Goal: Task Accomplishment & Management: Manage account settings

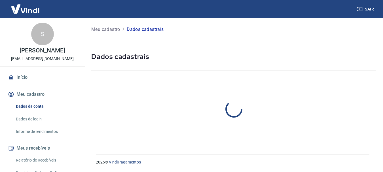
select select "SP"
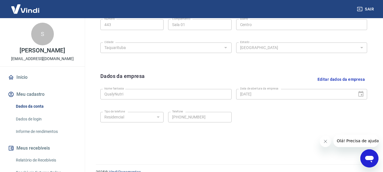
scroll to position [237, 0]
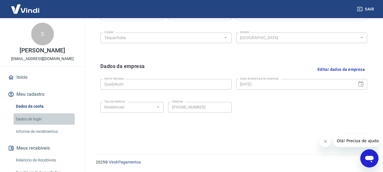
click at [38, 125] on link "Dados de login" at bounding box center [46, 119] width 64 height 12
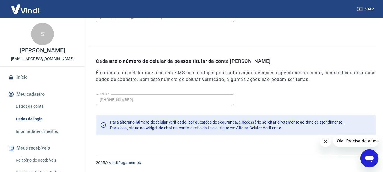
scroll to position [191, 0]
click at [42, 110] on link "Dados da conta" at bounding box center [46, 107] width 64 height 12
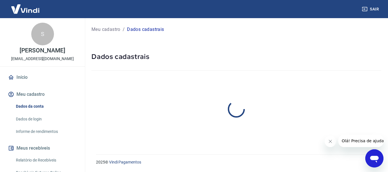
select select "SP"
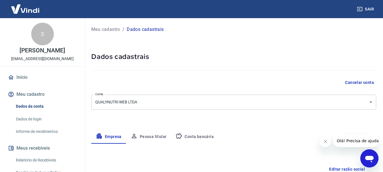
scroll to position [28, 0]
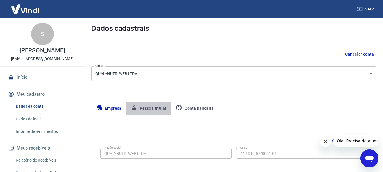
click at [152, 108] on button "Pessoa titular" at bounding box center [148, 109] width 45 height 14
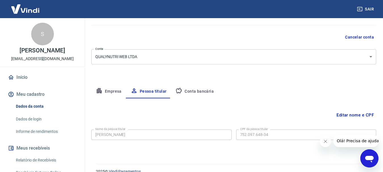
scroll to position [55, 0]
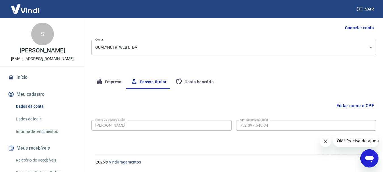
click at [193, 82] on button "Conta bancária" at bounding box center [194, 82] width 47 height 14
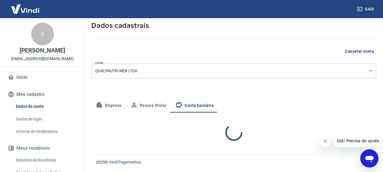
select select "1"
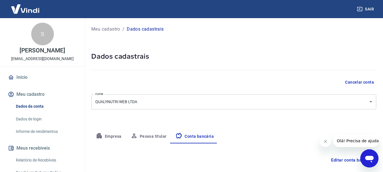
scroll to position [0, 0]
click at [112, 138] on button "Empresa" at bounding box center [108, 137] width 35 height 14
select select "SP"
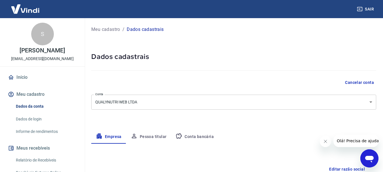
click at [26, 100] on button "Meu cadastro" at bounding box center [42, 94] width 71 height 12
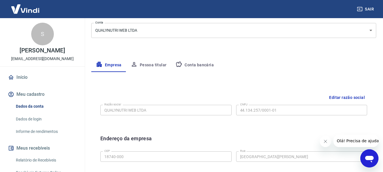
scroll to position [85, 0]
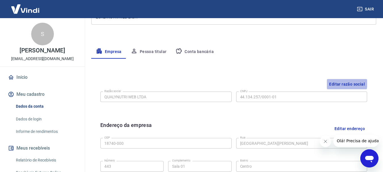
click at [338, 83] on button "Editar razão social" at bounding box center [347, 84] width 40 height 10
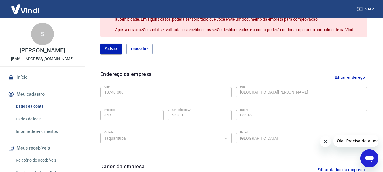
scroll to position [199, 0]
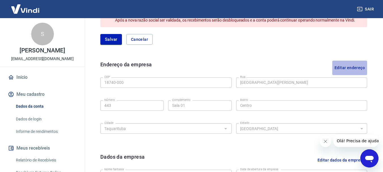
click at [353, 66] on button "Editar endereço" at bounding box center [349, 68] width 35 height 14
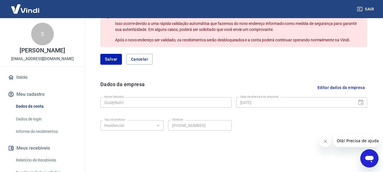
scroll to position [352, 0]
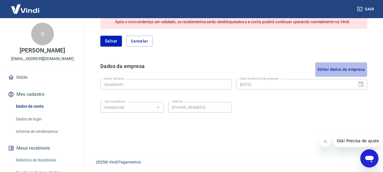
click at [335, 69] on button "Editar dados da empresa" at bounding box center [341, 69] width 52 height 14
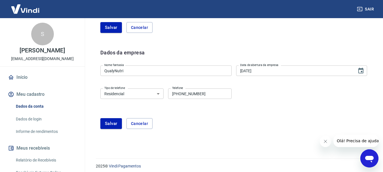
scroll to position [370, 0]
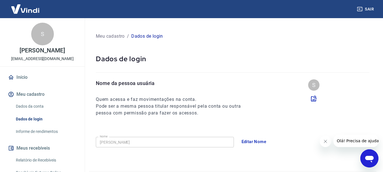
click at [18, 83] on link "Início" at bounding box center [42, 77] width 71 height 12
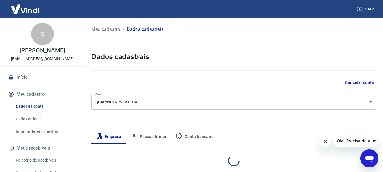
select select "SP"
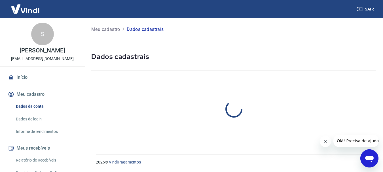
select select "SP"
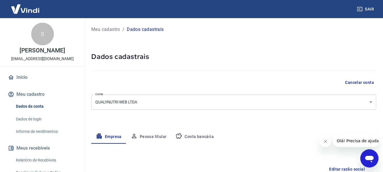
click at [113, 28] on p "Meu cadastro" at bounding box center [105, 29] width 29 height 7
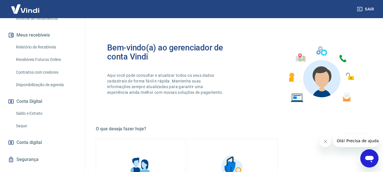
scroll to position [113, 0]
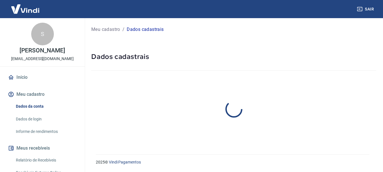
select select "SP"
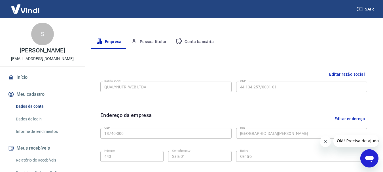
scroll to position [10, 0]
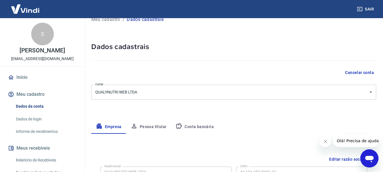
click at [156, 124] on button "Pessoa titular" at bounding box center [148, 127] width 45 height 14
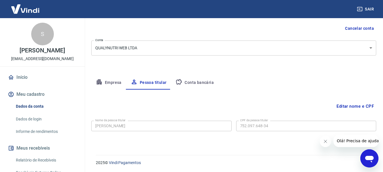
scroll to position [55, 0]
click at [115, 84] on button "Empresa" at bounding box center [108, 82] width 35 height 14
select select "SP"
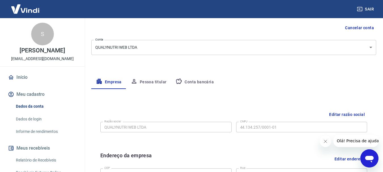
click at [39, 31] on div "S" at bounding box center [42, 34] width 23 height 23
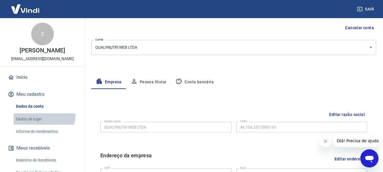
click at [42, 122] on link "Dados de login" at bounding box center [46, 119] width 64 height 12
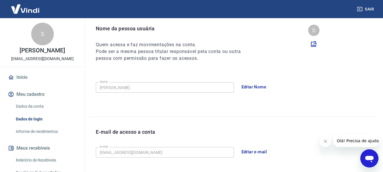
click at [249, 151] on button "Editar e-mail" at bounding box center [255, 152] width 32 height 12
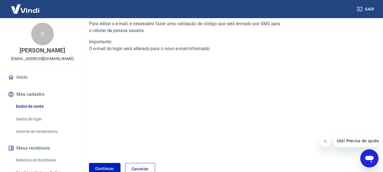
scroll to position [10, 0]
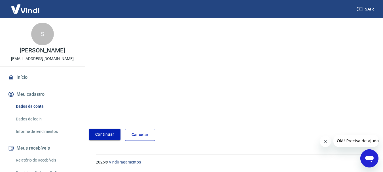
click at [102, 134] on link "Continuar" at bounding box center [104, 135] width 31 height 12
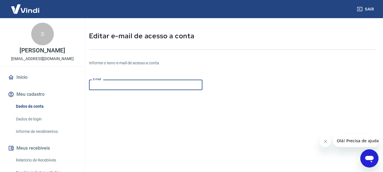
click at [112, 85] on input "E-mail" at bounding box center [145, 85] width 113 height 10
type input "[EMAIL_ADDRESS][DOMAIN_NAME]"
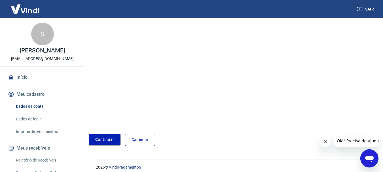
scroll to position [106, 0]
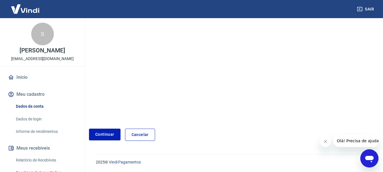
click at [104, 136] on button "Continuar" at bounding box center [104, 135] width 31 height 12
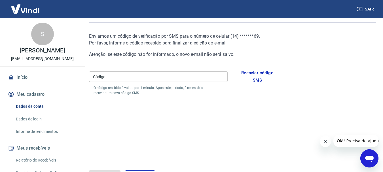
scroll to position [33, 0]
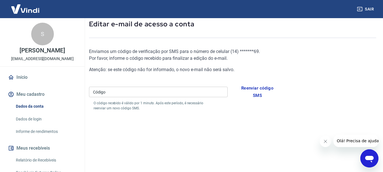
click at [113, 92] on input "Código" at bounding box center [158, 92] width 139 height 10
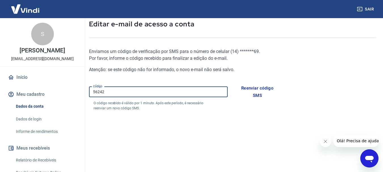
type input "562428"
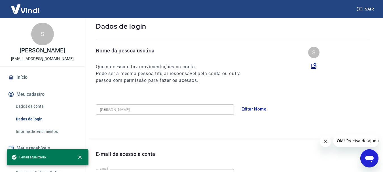
type input "(14) 99707-9169"
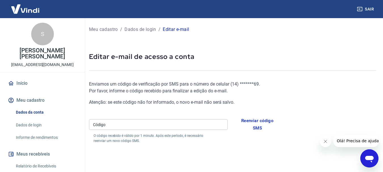
click at [116, 126] on input "Código" at bounding box center [158, 124] width 139 height 10
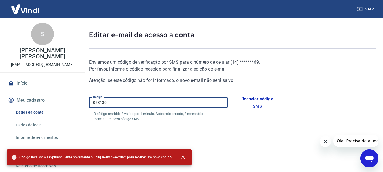
scroll to position [28, 0]
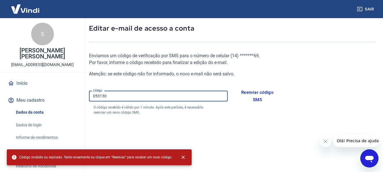
click at [254, 92] on button "Reenviar código SMS" at bounding box center [258, 97] width 46 height 20
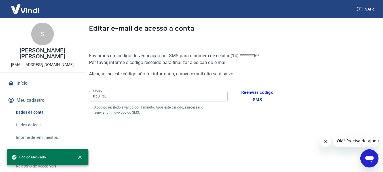
click at [122, 97] on input "053130" at bounding box center [158, 96] width 139 height 10
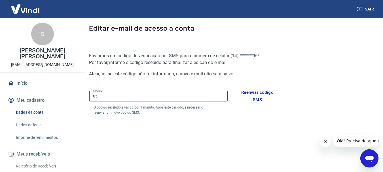
type input "0"
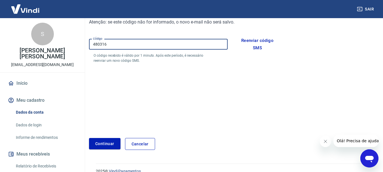
scroll to position [89, 0]
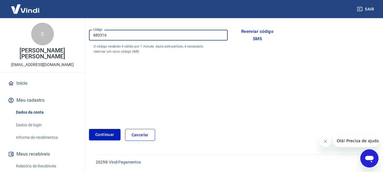
type input "480316"
click at [106, 134] on button "Continuar" at bounding box center [104, 135] width 31 height 12
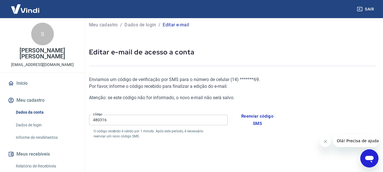
scroll to position [4, 0]
click at [257, 119] on button "Reenviar código SMS" at bounding box center [258, 121] width 46 height 20
